Goal: Information Seeking & Learning: Learn about a topic

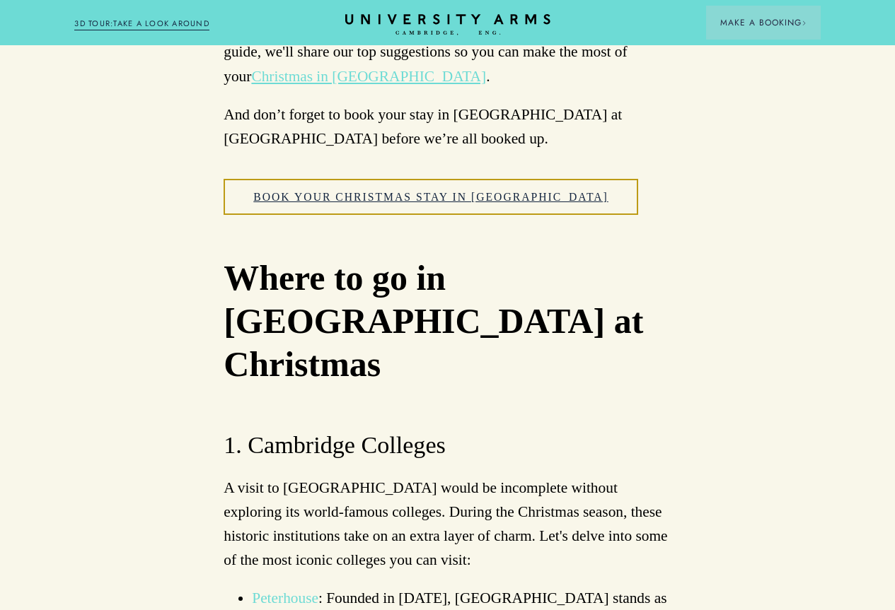
scroll to position [1132, 0]
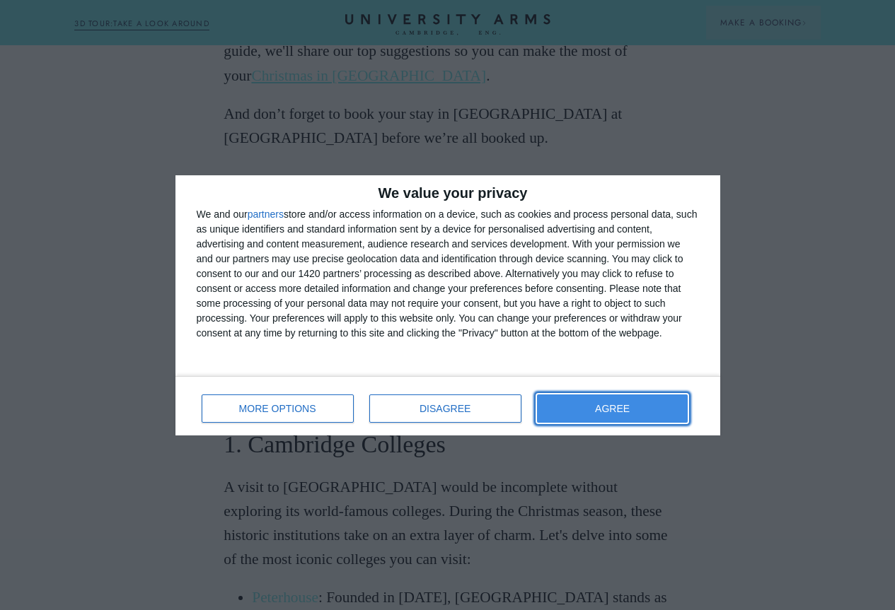
click at [603, 414] on button "AGREE" at bounding box center [612, 409] width 151 height 28
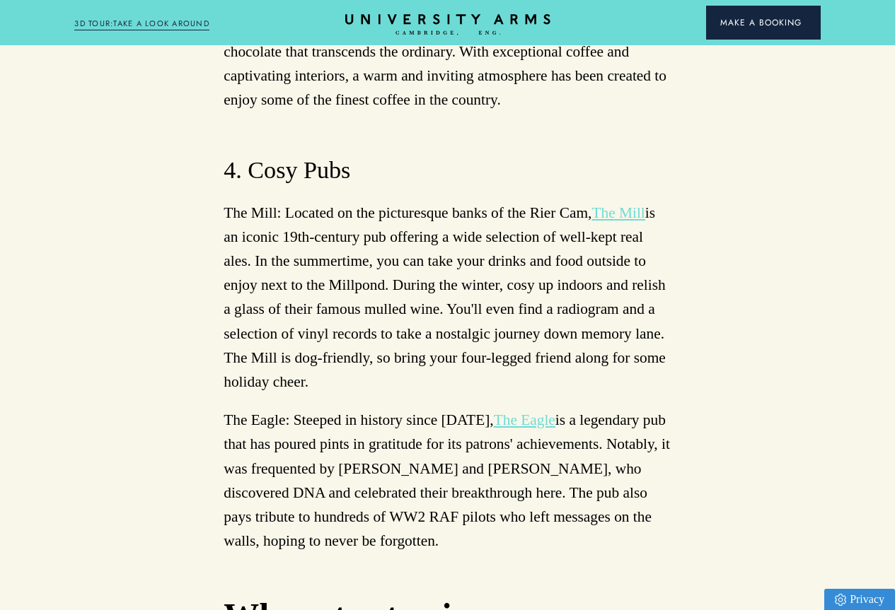
scroll to position [7851, 0]
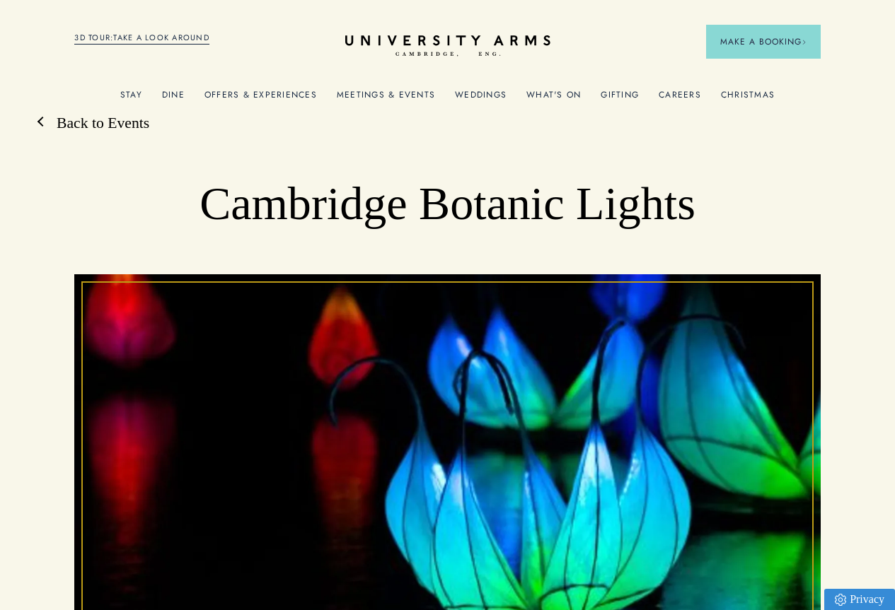
click at [120, 134] on link "Back to Events" at bounding box center [95, 123] width 107 height 21
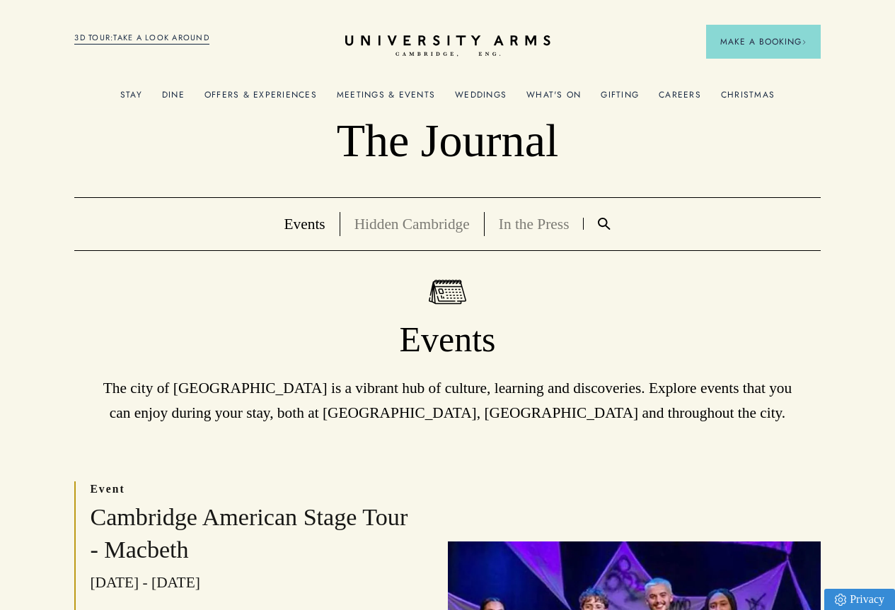
click at [405, 98] on link "Meetings & Events" at bounding box center [386, 99] width 98 height 18
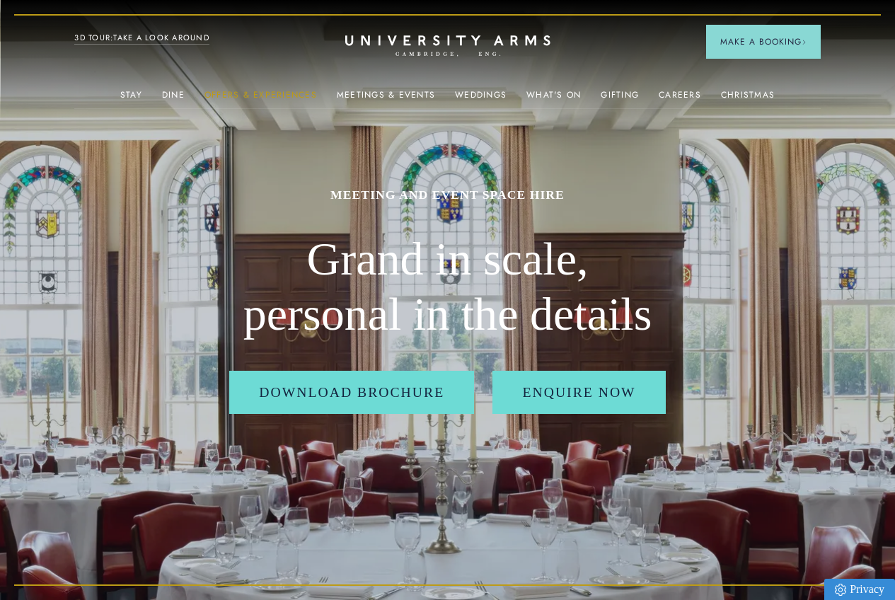
click at [272, 95] on link "Offers & Experiences" at bounding box center [260, 99] width 112 height 18
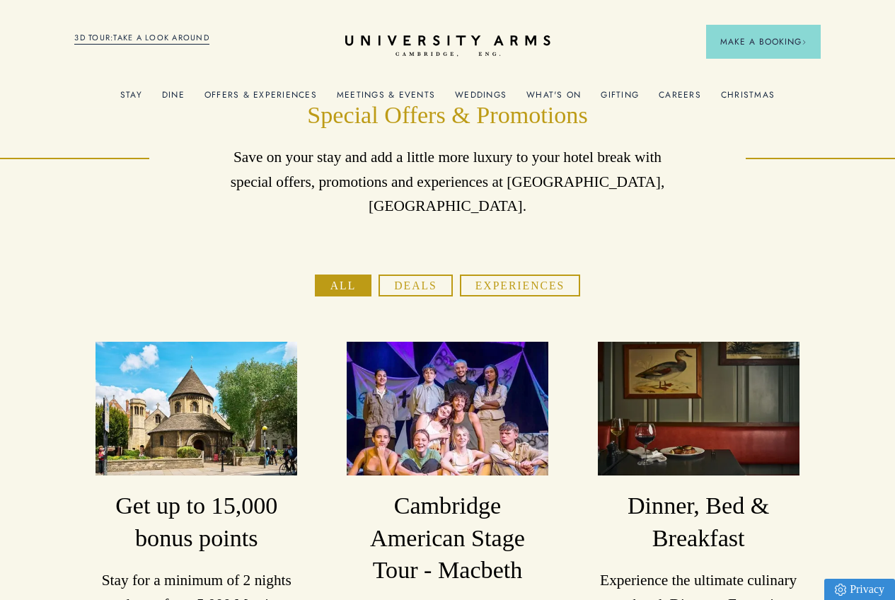
click at [501, 296] on button "Experiences" at bounding box center [520, 285] width 120 height 22
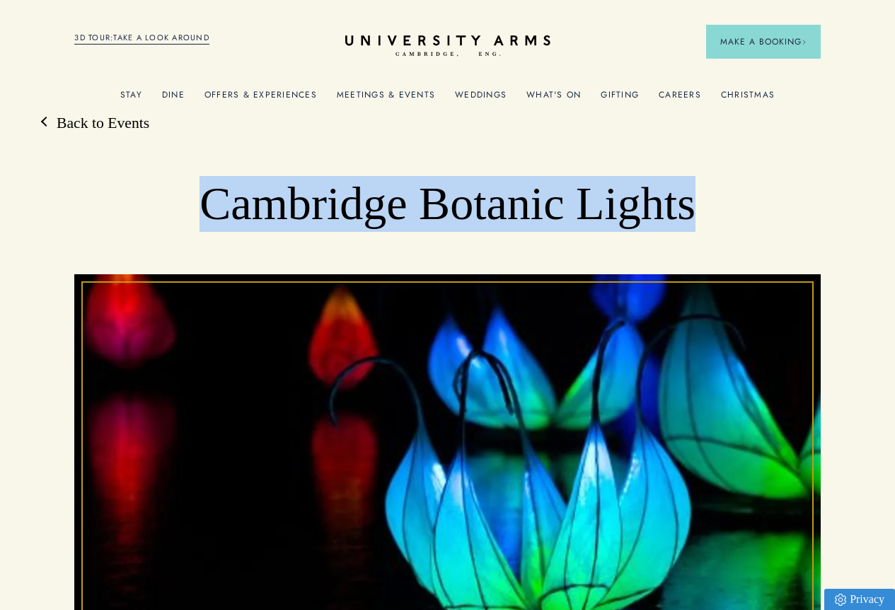
drag, startPoint x: 188, startPoint y: 219, endPoint x: 814, endPoint y: 233, distance: 626.1
click at [816, 233] on div "Cambridge Botanic Lights" at bounding box center [447, 411] width 895 height 471
copy h1 "Cambridge Botanic Lights"
